Goal: Information Seeking & Learning: Check status

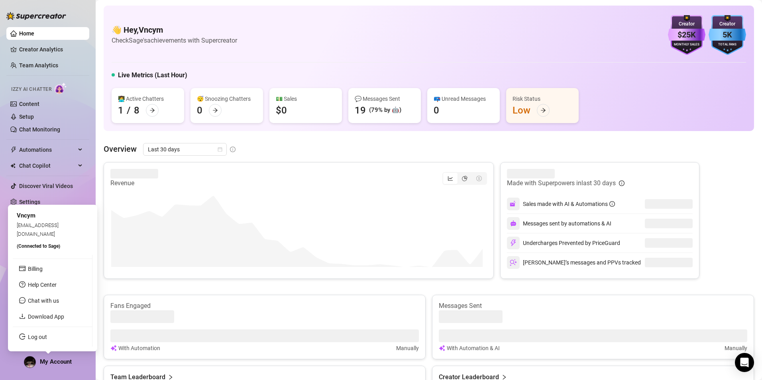
click at [37, 357] on div "My Account" at bounding box center [48, 362] width 48 height 12
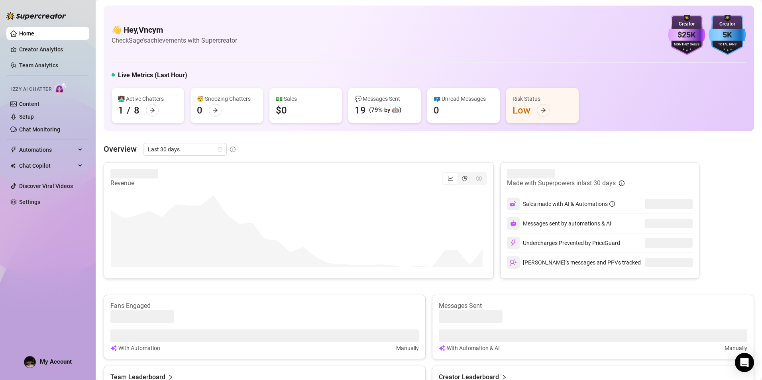
click at [35, 364] on img at bounding box center [29, 362] width 11 height 11
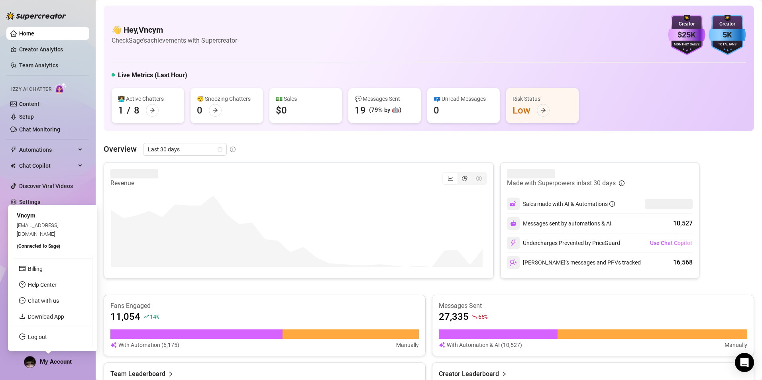
click at [34, 360] on img at bounding box center [29, 362] width 11 height 11
click at [39, 336] on link "Log out" at bounding box center [37, 337] width 19 height 6
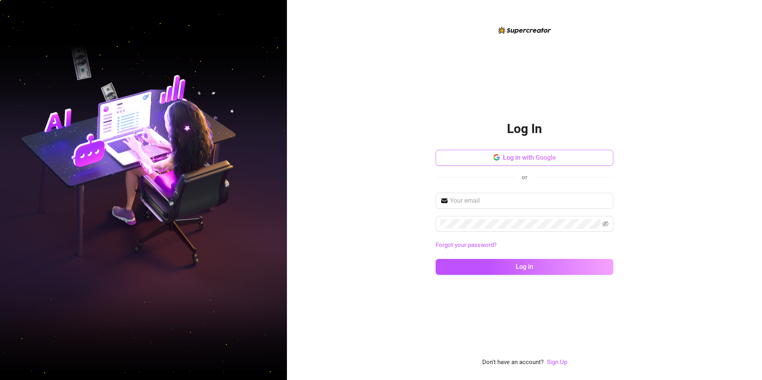
click at [496, 163] on button "Log in with Google" at bounding box center [524, 158] width 178 height 16
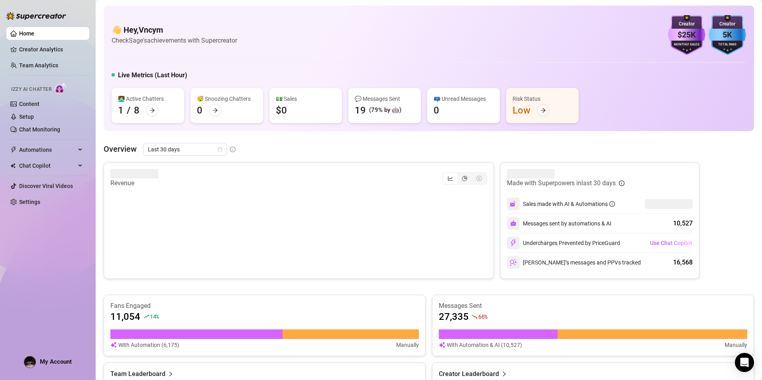
click at [237, 32] on h4 "👋 Hey, Vncym" at bounding box center [174, 29] width 125 height 11
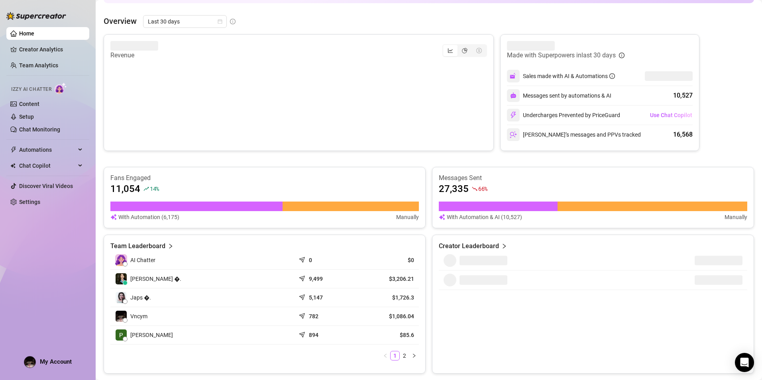
scroll to position [159, 0]
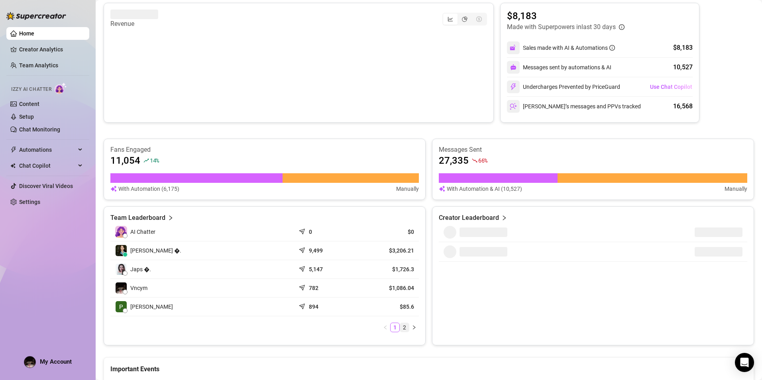
click at [401, 325] on link "2" at bounding box center [404, 327] width 9 height 9
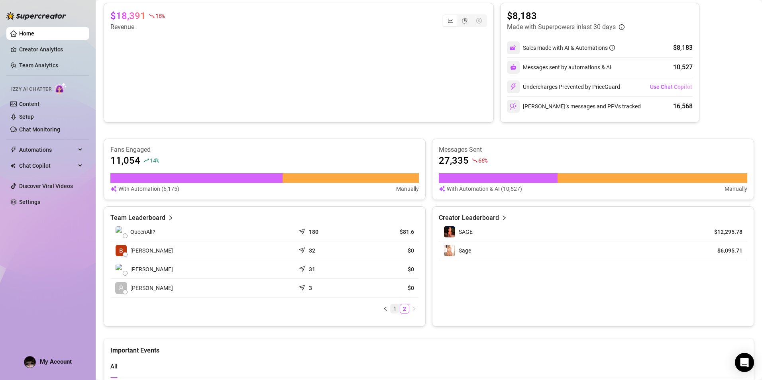
click at [391, 310] on link "1" at bounding box center [394, 308] width 9 height 9
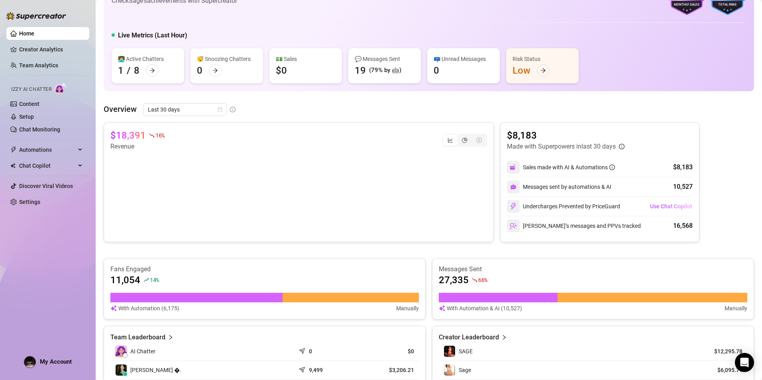
scroll to position [0, 0]
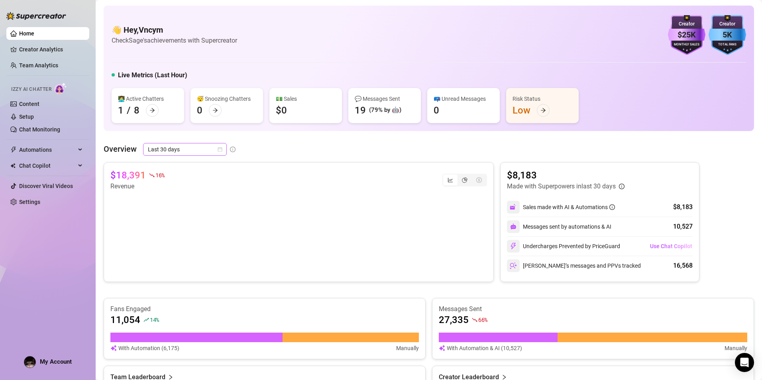
click at [194, 150] on span "Last 30 days" at bounding box center [185, 149] width 74 height 12
click at [191, 180] on div "Last 7 days" at bounding box center [184, 178] width 71 height 9
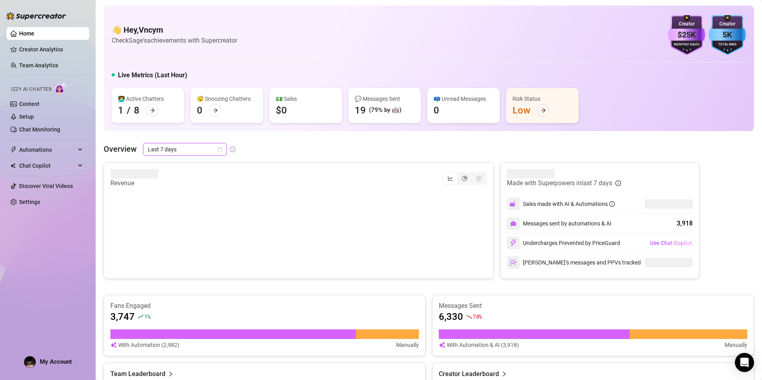
click at [371, 149] on div "Overview Last 7 days Last 7 days" at bounding box center [429, 149] width 650 height 13
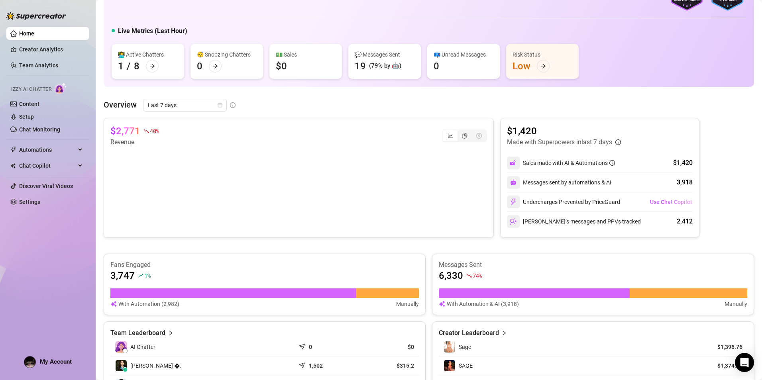
scroll to position [40, 0]
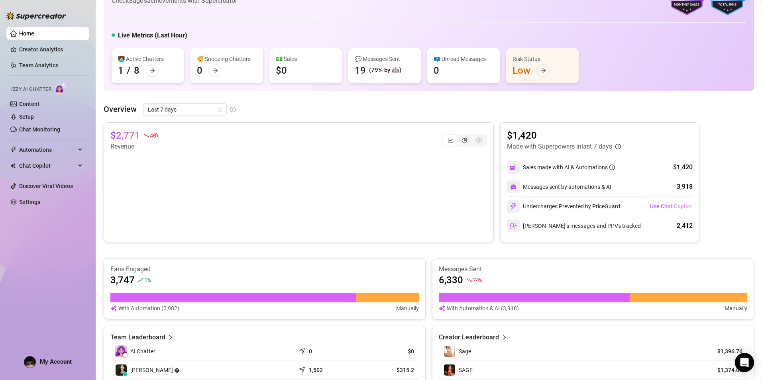
click at [448, 140] on icon "line-chart" at bounding box center [450, 140] width 6 height 6
click at [445, 136] on input "segmented control" at bounding box center [445, 136] width 0 height 0
click at [205, 109] on span "Last 7 days" at bounding box center [185, 110] width 74 height 12
click at [175, 178] on div "Custom date" at bounding box center [184, 176] width 71 height 9
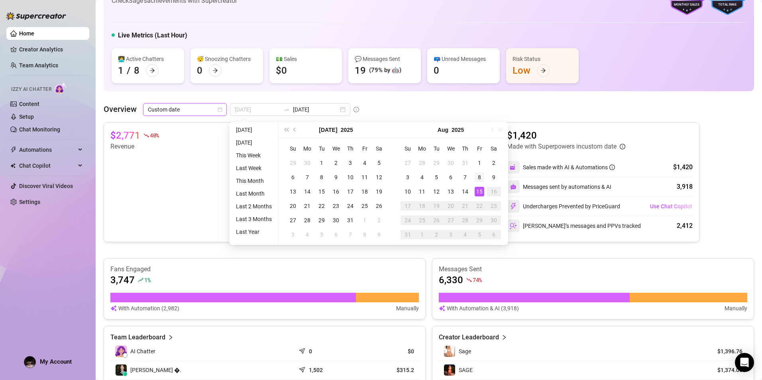
type input "2025-08-08"
click at [477, 178] on div "8" at bounding box center [479, 177] width 10 height 10
type input "2025-08-14"
click at [466, 192] on div "14" at bounding box center [465, 192] width 10 height 10
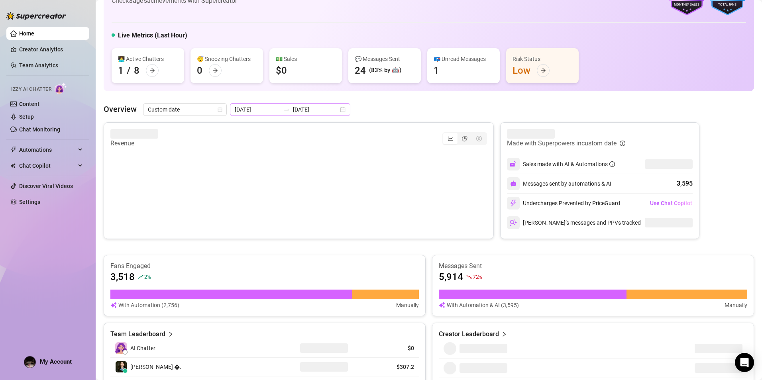
click at [273, 114] on div "2025-08-08 2025-08-14" at bounding box center [290, 109] width 120 height 13
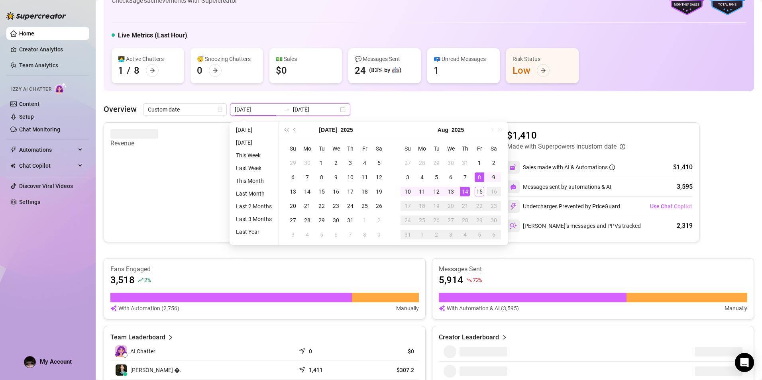
type input "2025-08-08"
click at [413, 98] on div "👋 Hey, Vncym Check Sage's achievements with Supercreator $25K Creator Monthly S…" at bounding box center [429, 287] width 650 height 643
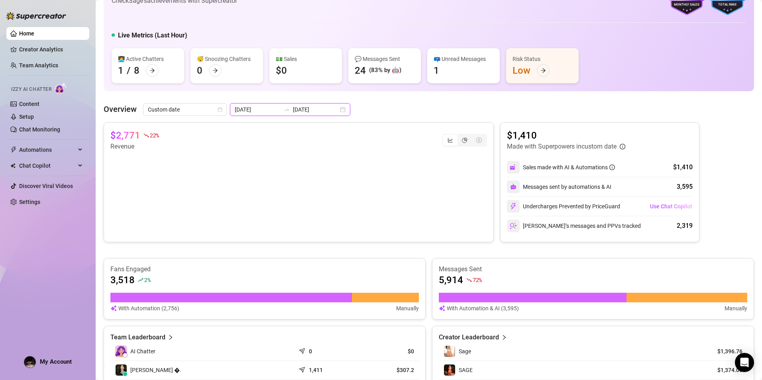
click at [293, 111] on input "2025-08-14" at bounding box center [315, 109] width 45 height 9
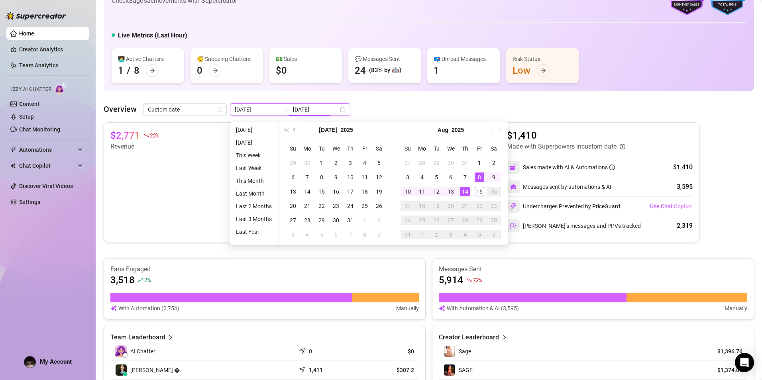
type input "2025-08-08"
click at [479, 177] on div "8" at bounding box center [479, 177] width 10 height 10
click at [463, 191] on div "14" at bounding box center [465, 192] width 10 height 10
type input "2025-08-08"
type input "2025-08-14"
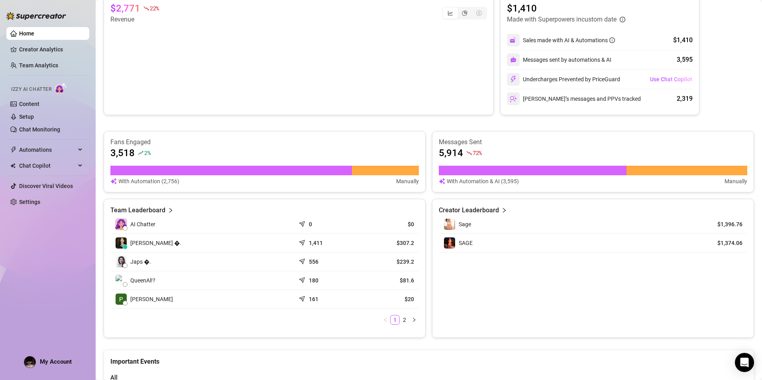
scroll to position [199, 0]
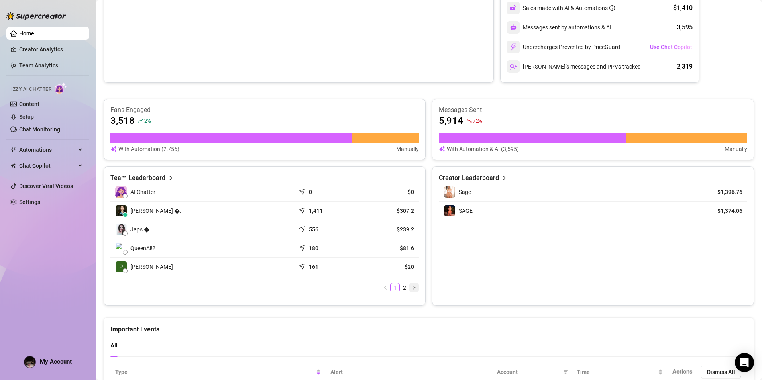
click at [409, 286] on button "button" at bounding box center [414, 288] width 10 height 10
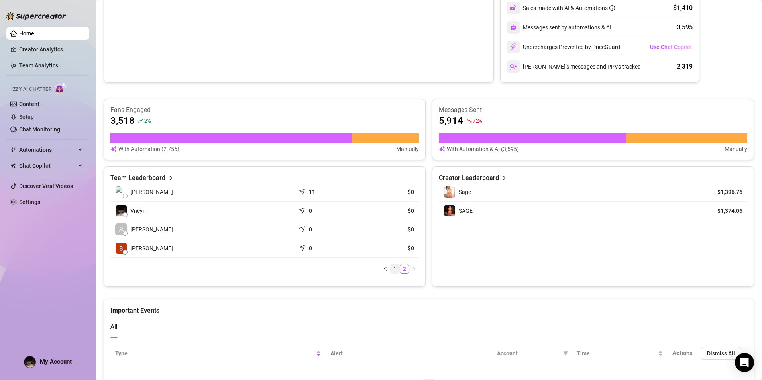
click at [390, 266] on link "1" at bounding box center [394, 268] width 9 height 9
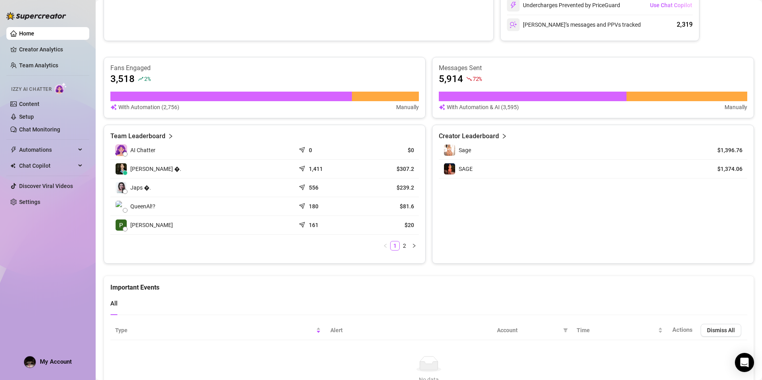
scroll to position [93, 0]
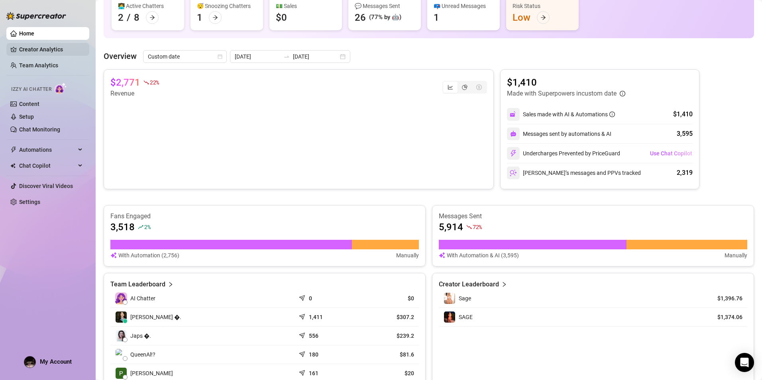
click at [50, 49] on link "Creator Analytics" at bounding box center [51, 49] width 64 height 13
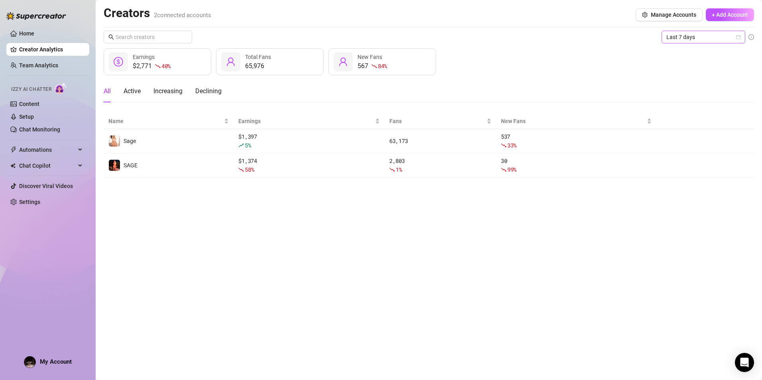
click at [705, 35] on span "Last 7 days" at bounding box center [703, 37] width 74 height 12
click at [697, 78] on div "Last 30 days" at bounding box center [703, 78] width 71 height 9
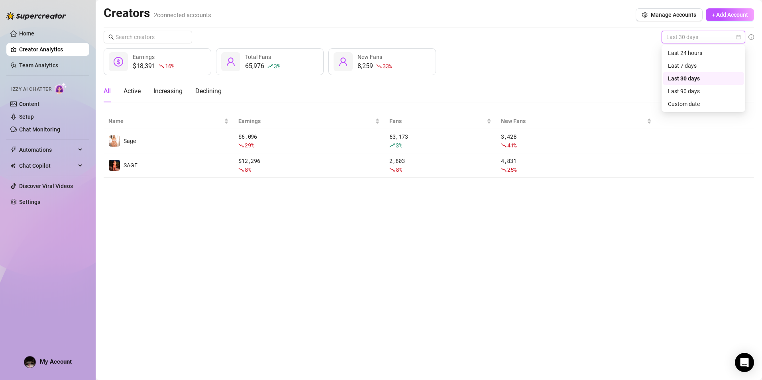
click at [694, 33] on span "Last 30 days" at bounding box center [703, 37] width 74 height 12
click at [692, 64] on div "Last 7 days" at bounding box center [703, 65] width 71 height 9
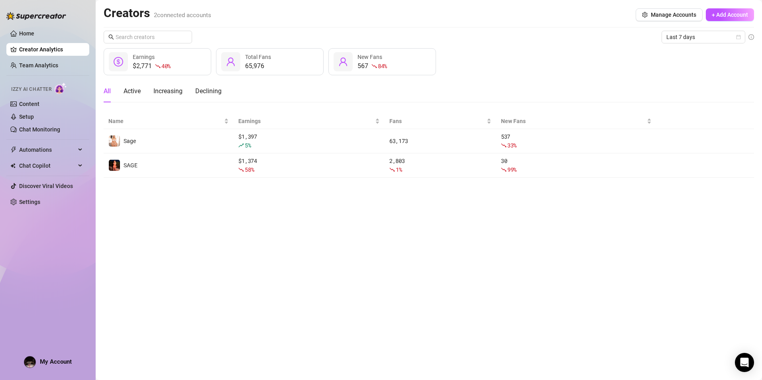
click at [411, 199] on main "Creators 2 connected accounts Manage Accounts + Add Account Last 7 days $2,771 …" at bounding box center [429, 190] width 666 height 380
click at [159, 93] on div "Increasing" at bounding box center [167, 91] width 29 height 10
click at [108, 91] on div "All" at bounding box center [107, 91] width 7 height 10
click at [47, 64] on link "Team Analytics" at bounding box center [38, 65] width 39 height 6
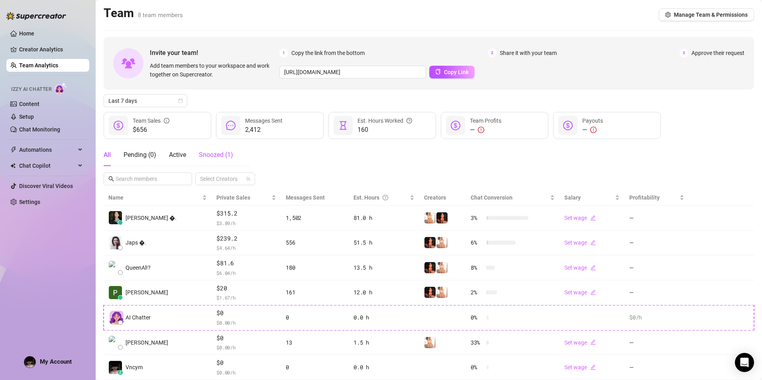
click at [208, 151] on div "Snoozed ( 1 )" at bounding box center [216, 155] width 34 height 10
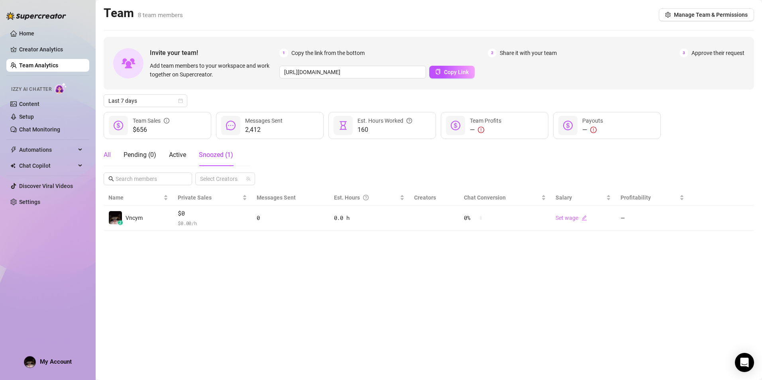
click at [110, 152] on div "All" at bounding box center [107, 155] width 7 height 10
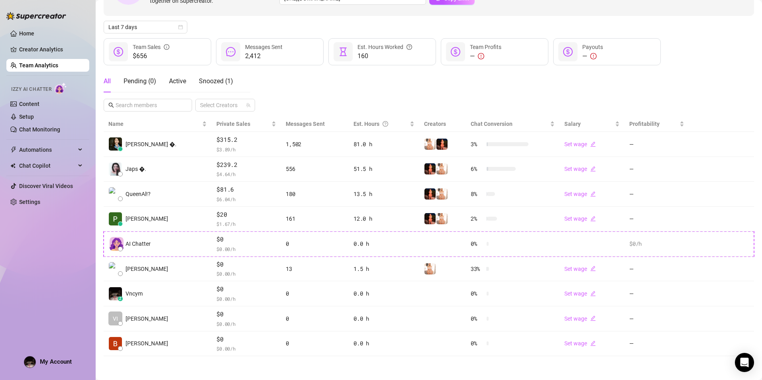
scroll to position [72, 0]
